Goal: Find contact information: Find contact information

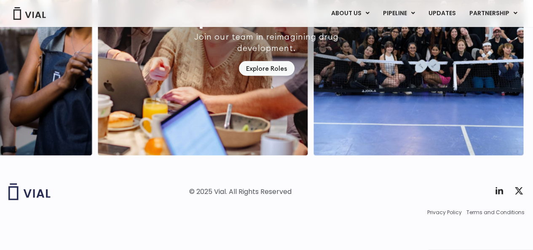
scroll to position [2548, 0]
click at [450, 214] on span "Privacy Policy" at bounding box center [444, 213] width 35 height 8
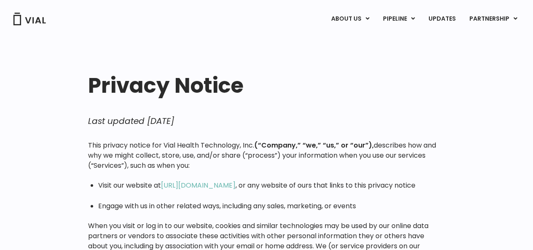
scroll to position [179, 0]
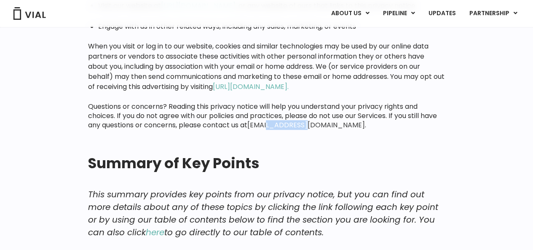
drag, startPoint x: 318, startPoint y: 125, endPoint x: 268, endPoint y: 126, distance: 49.7
click at [268, 126] on div "This privacy notice for Vial Health Technology, Inc. (“Company,” “we,” “us,” or…" at bounding box center [266, 45] width 357 height 169
copy link "@[DOMAIN_NAME]."
click at [319, 129] on div "This privacy notice for Vial Health Technology, Inc. (“Company,” “we,” “us,” or…" at bounding box center [266, 45] width 357 height 169
drag, startPoint x: 305, startPoint y: 125, endPoint x: 270, endPoint y: 123, distance: 35.4
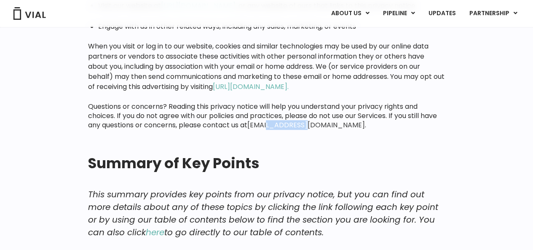
click at [270, 123] on div "This privacy notice for Vial Health Technology, Inc. (“Company,” “we,” “us,” or…" at bounding box center [266, 45] width 357 height 169
copy link "@[DOMAIN_NAME]."
